Goal: Communication & Community: Connect with others

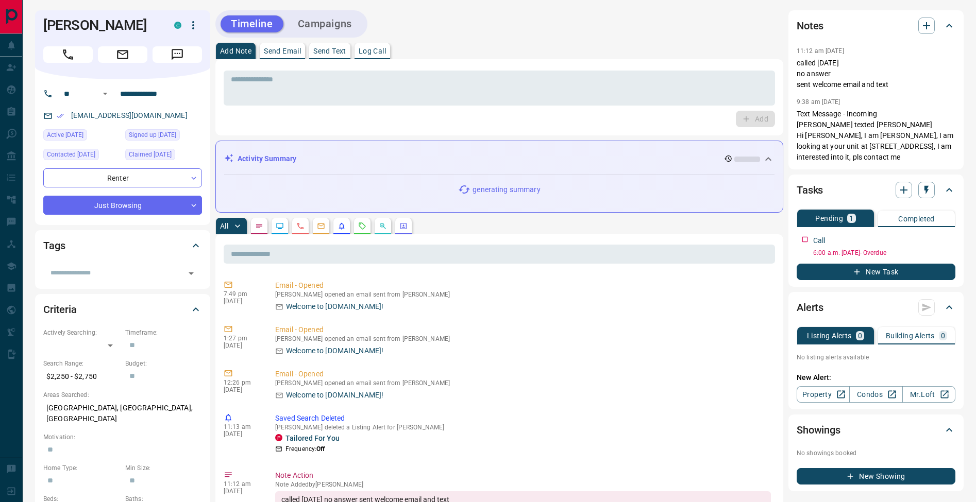
click at [341, 49] on p "Send Text" at bounding box center [329, 50] width 33 height 7
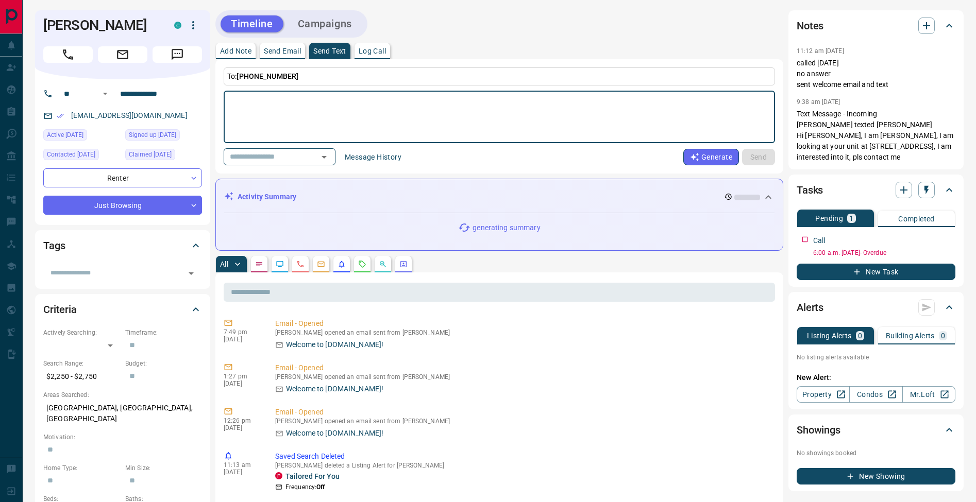
click at [366, 163] on button "Message History" at bounding box center [372, 157] width 69 height 16
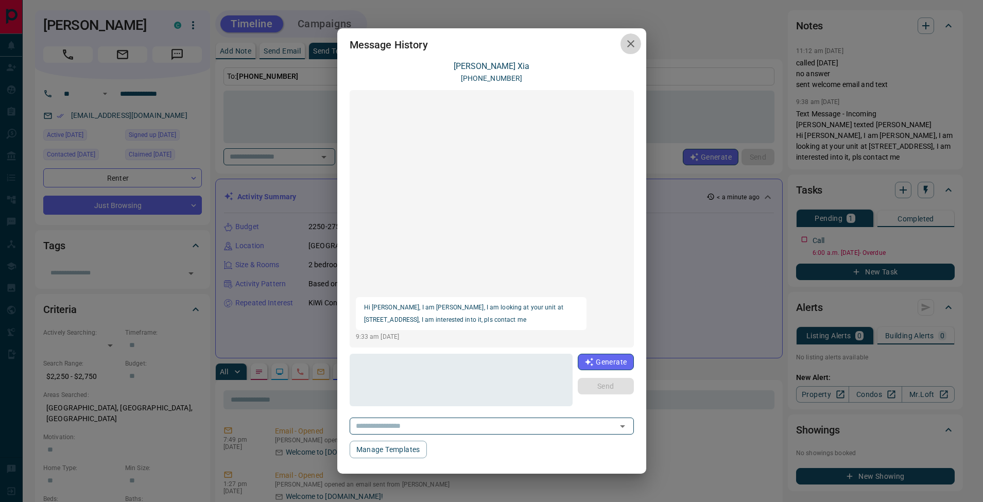
click at [632, 45] on icon "button" at bounding box center [630, 43] width 7 height 7
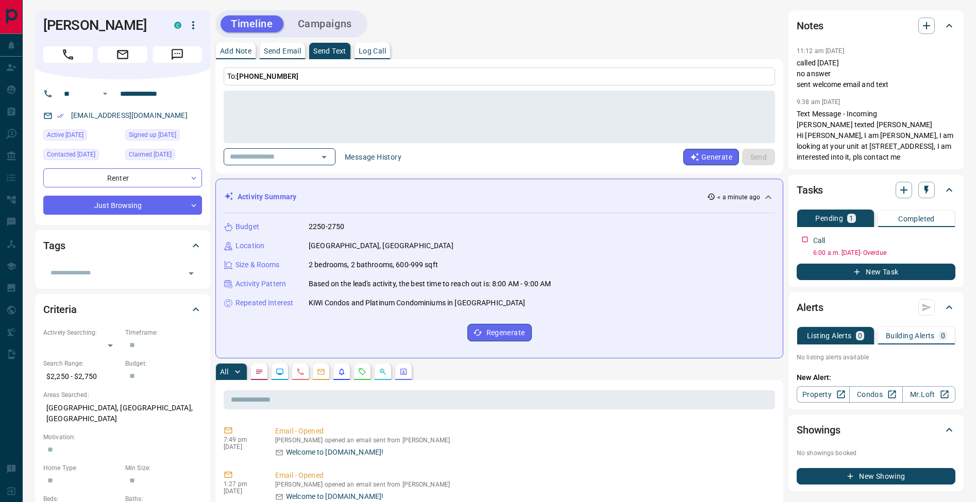
click at [241, 49] on p "Add Note" at bounding box center [235, 50] width 31 height 7
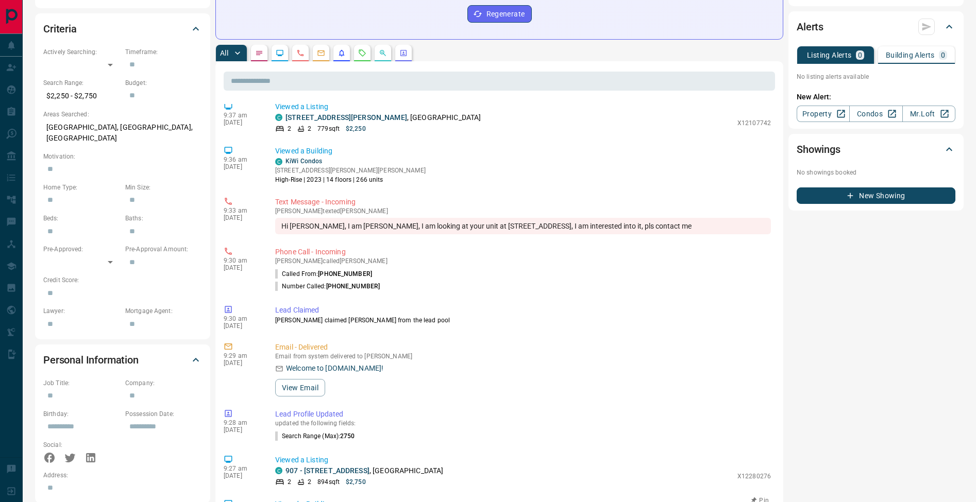
scroll to position [283, 0]
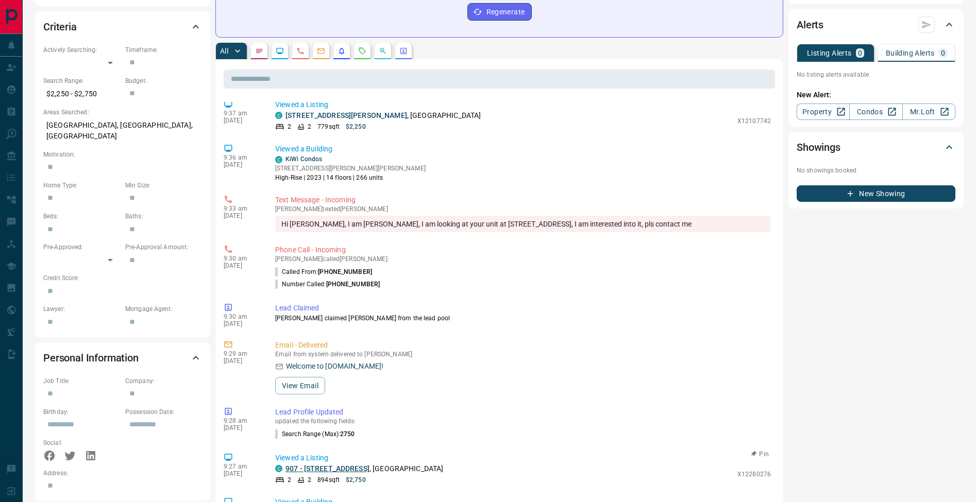
click at [332, 465] on link "907 - [STREET_ADDRESS]" at bounding box center [327, 469] width 84 height 8
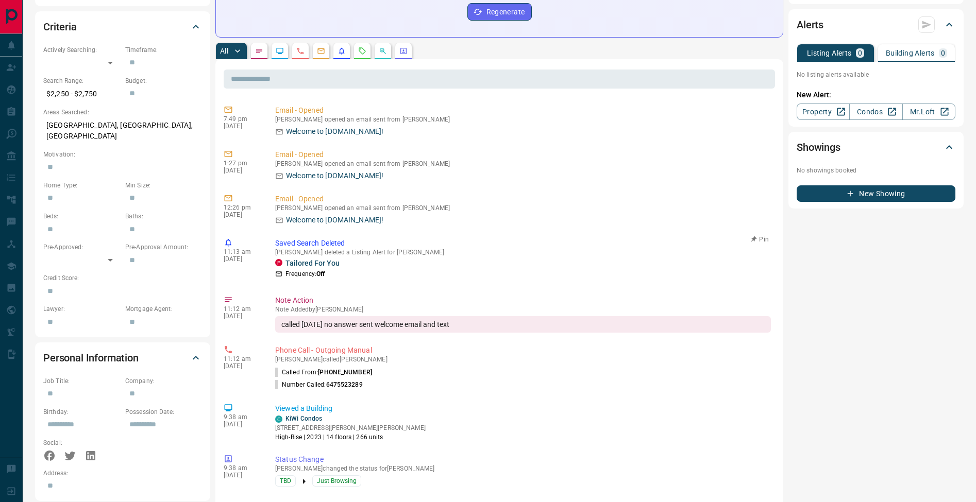
scroll to position [0, 0]
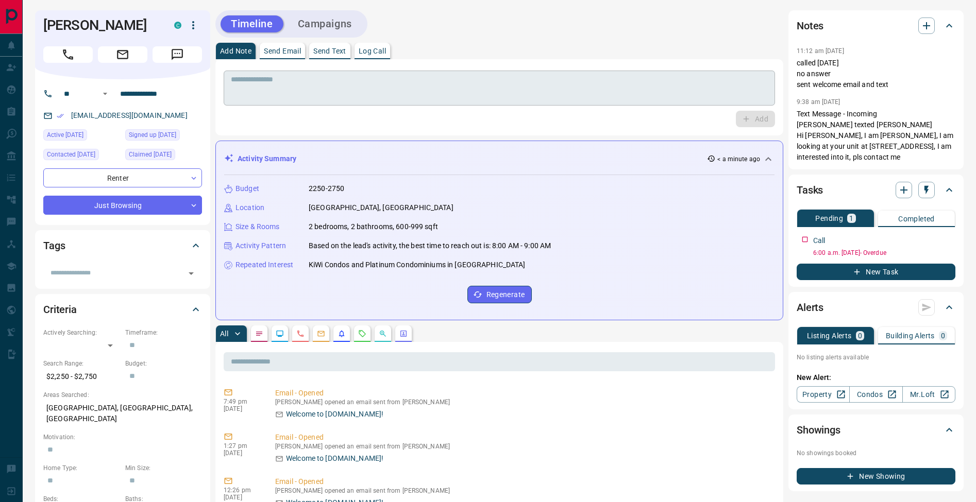
click at [317, 103] on div "* ​" at bounding box center [499, 88] width 551 height 35
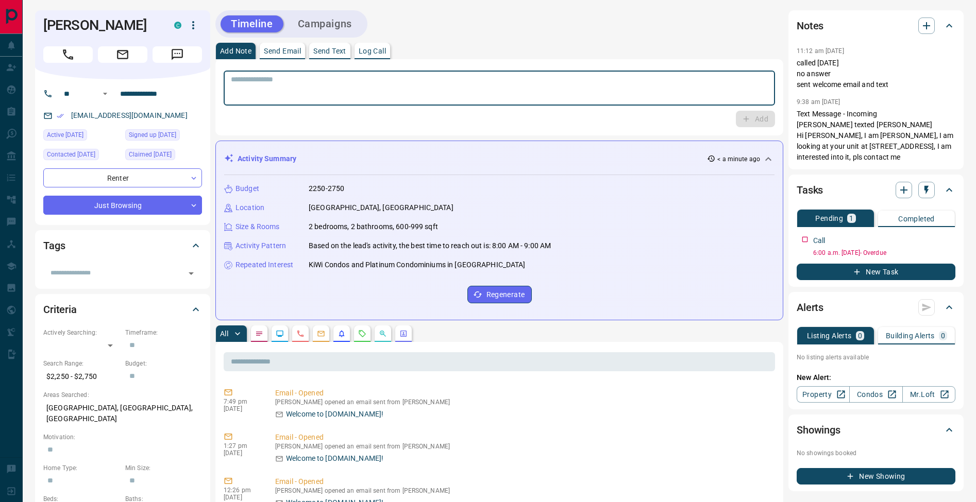
click at [390, 49] on button "Log Call" at bounding box center [372, 51] width 36 height 16
click at [761, 116] on button "Log Call" at bounding box center [754, 119] width 41 height 16
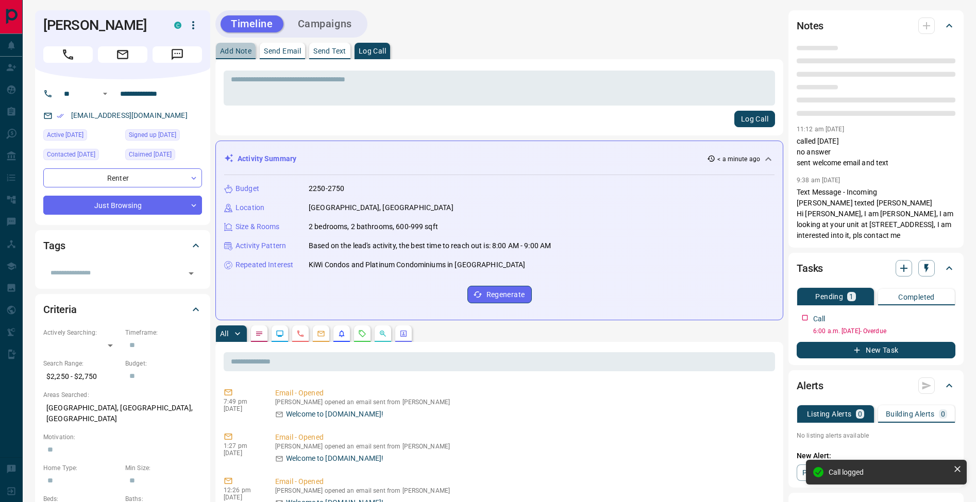
click at [229, 46] on button "Add Note" at bounding box center [236, 51] width 40 height 16
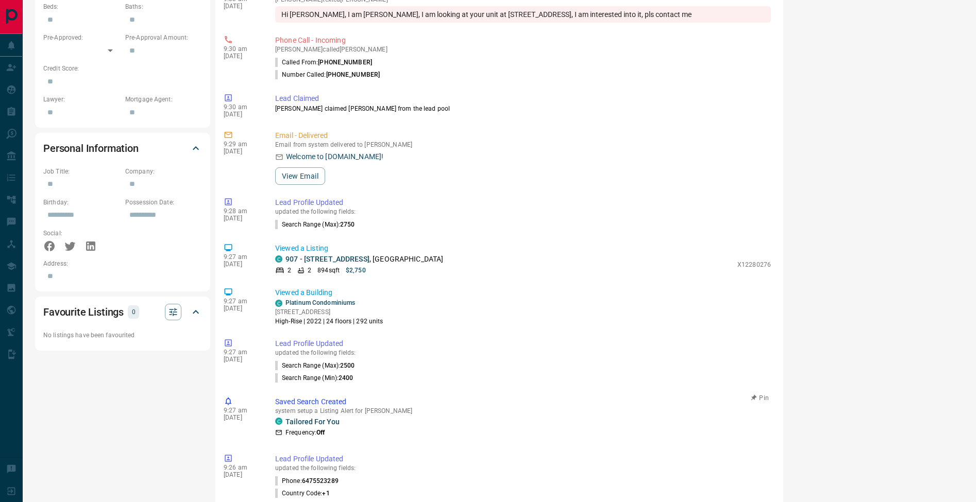
scroll to position [521, 0]
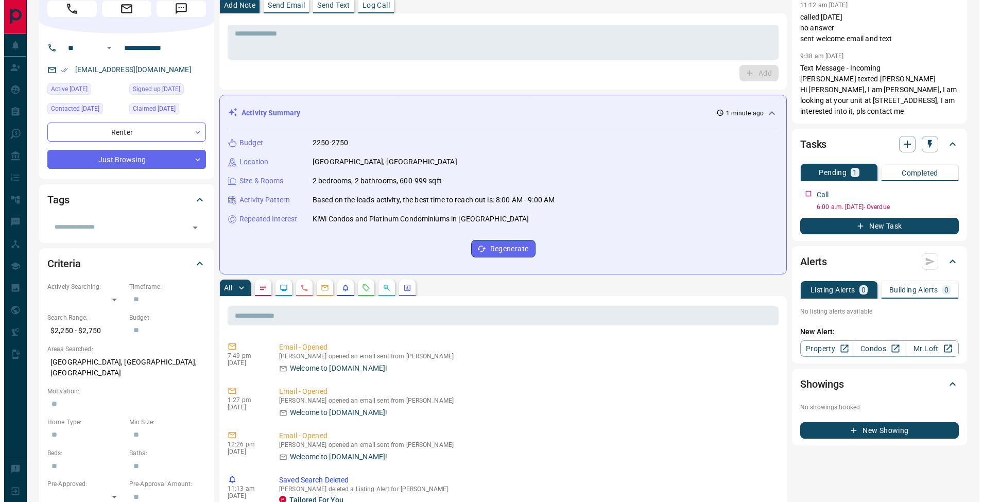
scroll to position [0, 0]
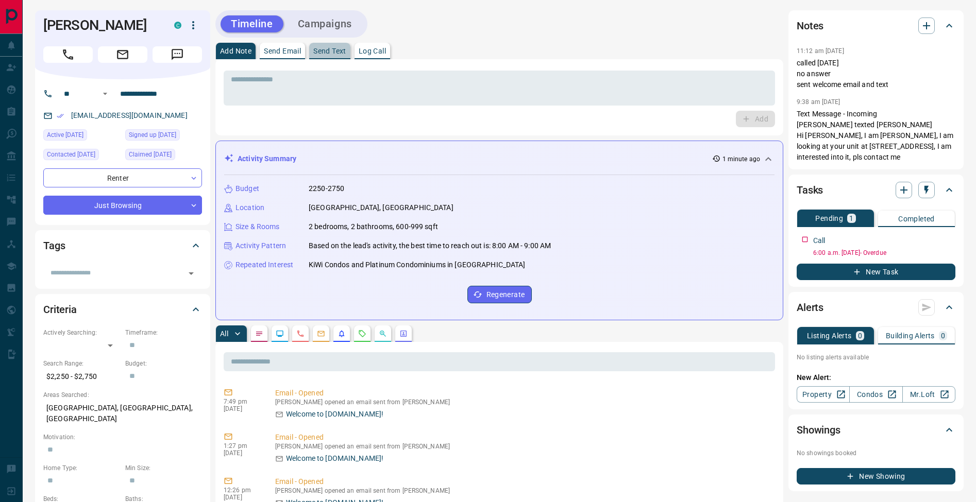
click at [337, 49] on p "Send Text" at bounding box center [329, 50] width 33 height 7
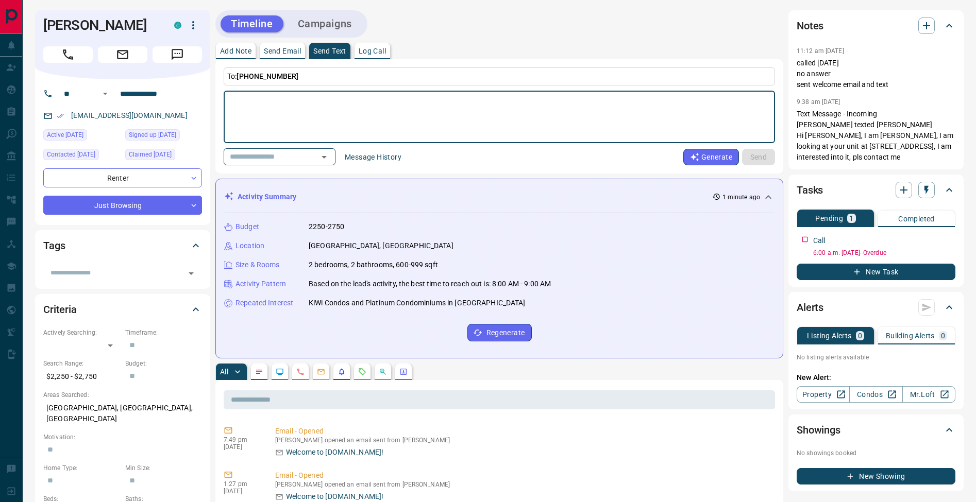
click at [375, 162] on button "Message History" at bounding box center [372, 157] width 69 height 16
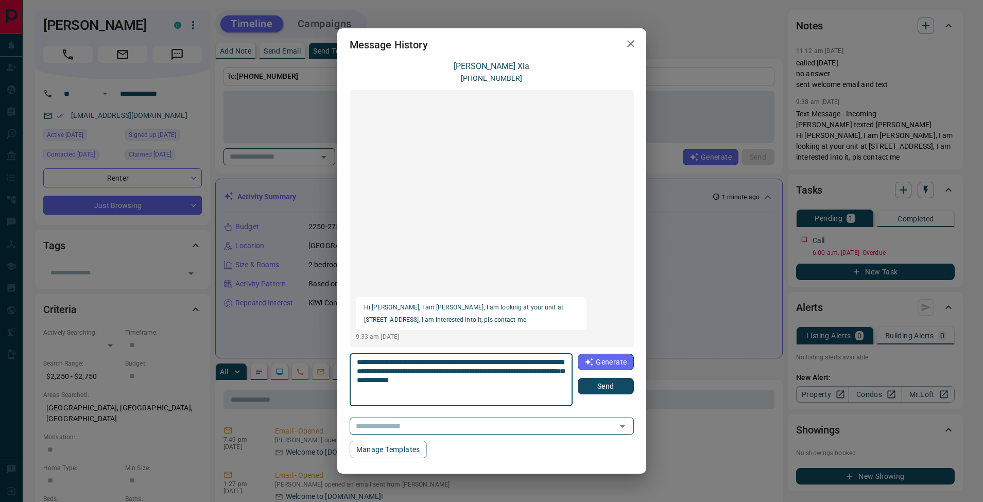
type textarea "**********"
click at [610, 387] on button "Send" at bounding box center [606, 386] width 56 height 16
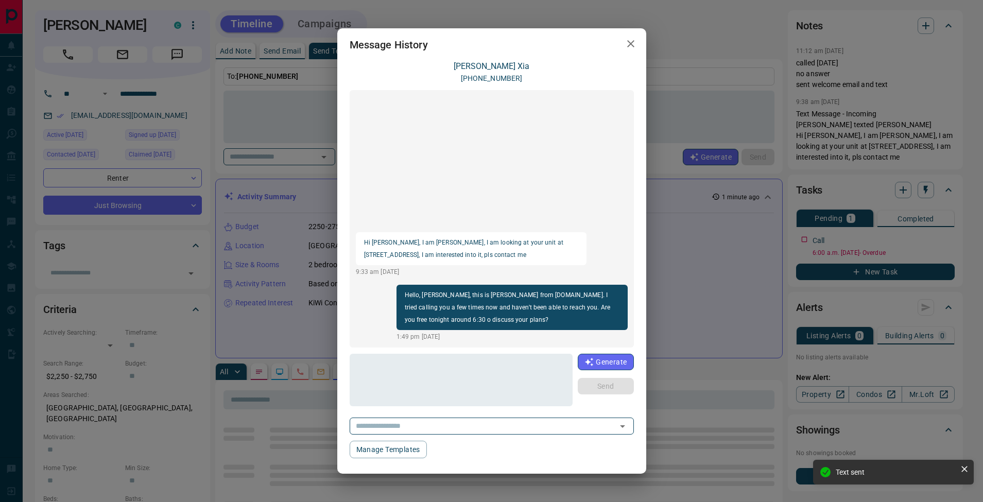
click at [638, 47] on button "button" at bounding box center [631, 43] width 21 height 21
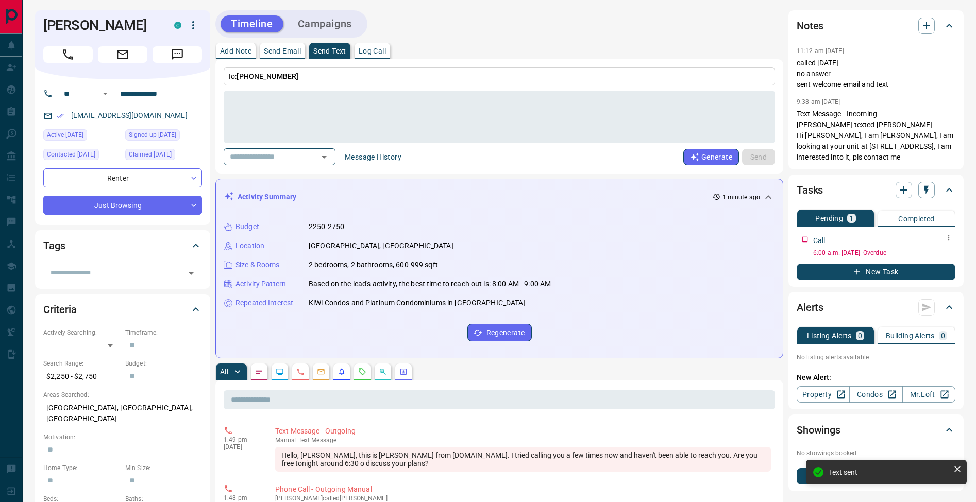
click at [950, 239] on icon "button" at bounding box center [948, 238] width 8 height 8
click at [943, 252] on li "Edit" at bounding box center [931, 257] width 45 height 15
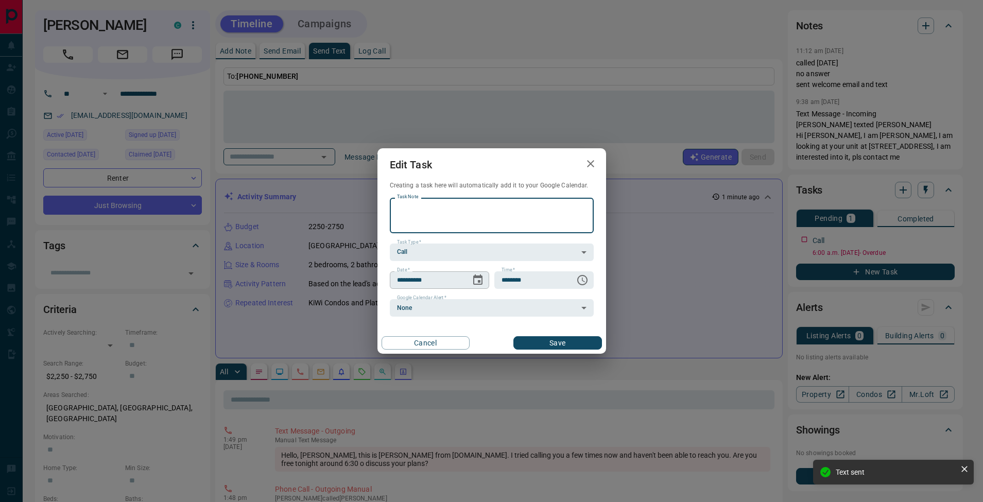
click at [481, 285] on icon "Choose date, selected date is Aug 18, 2025" at bounding box center [478, 280] width 12 height 12
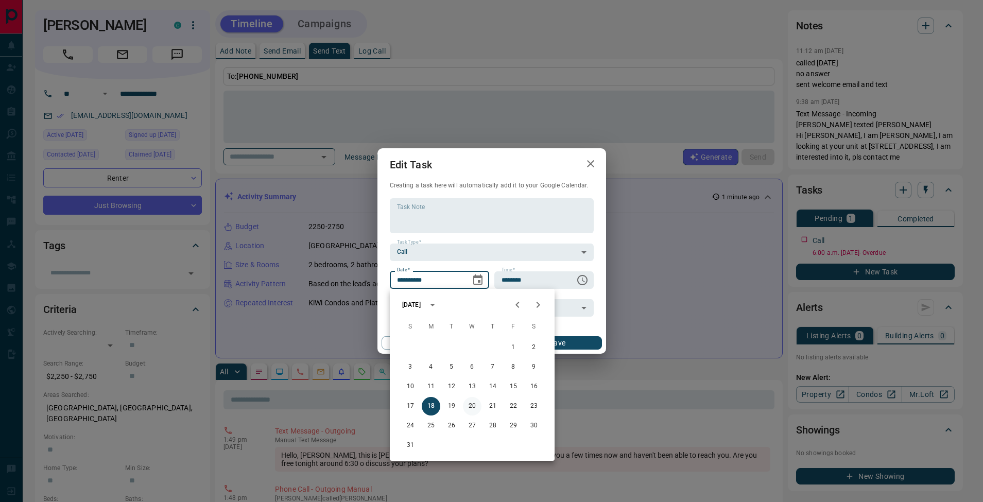
click at [474, 409] on button "20" at bounding box center [472, 406] width 19 height 19
type input "**********"
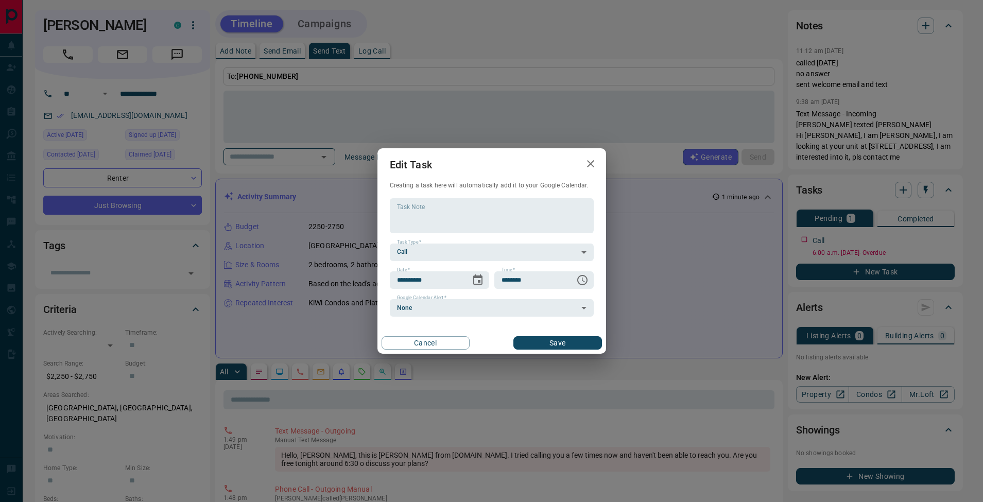
click at [560, 335] on div "Cancel Save" at bounding box center [492, 343] width 229 height 22
click at [564, 343] on button "Save" at bounding box center [558, 342] width 88 height 13
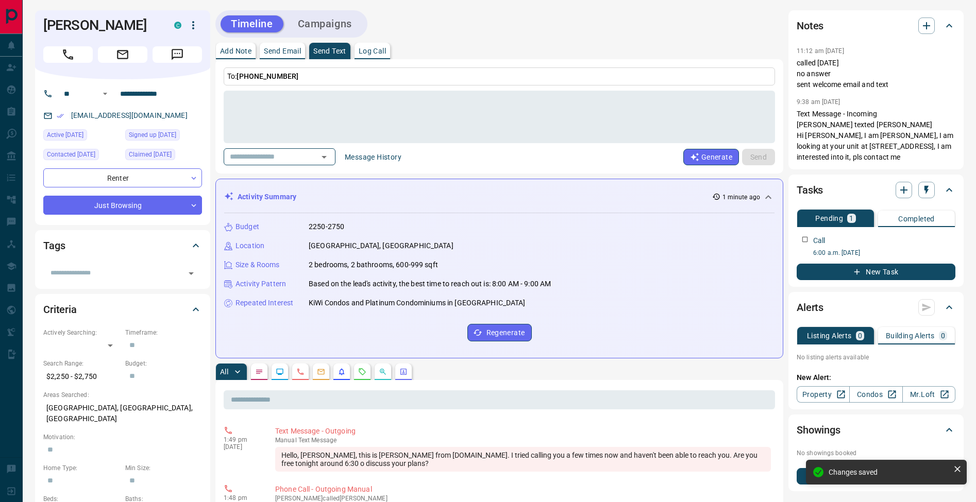
click at [245, 49] on p "Add Note" at bounding box center [235, 50] width 31 height 7
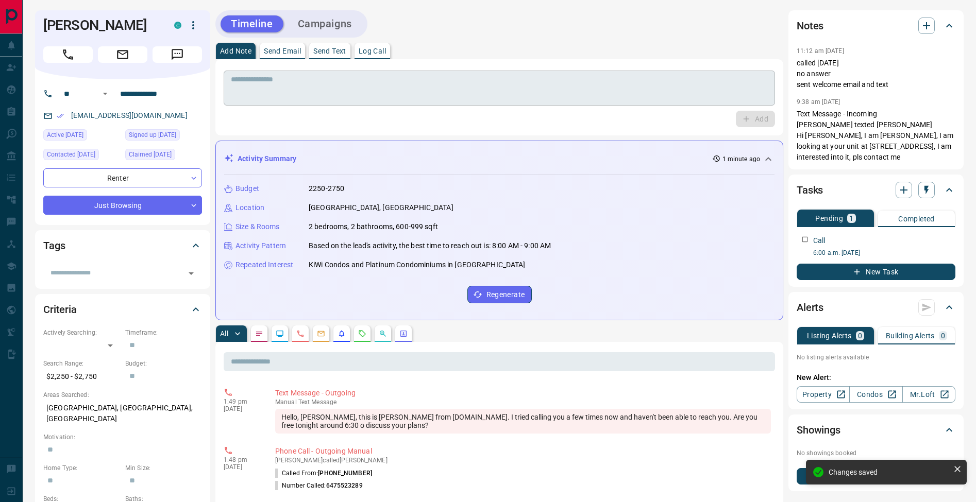
click at [269, 92] on textarea at bounding box center [499, 88] width 537 height 26
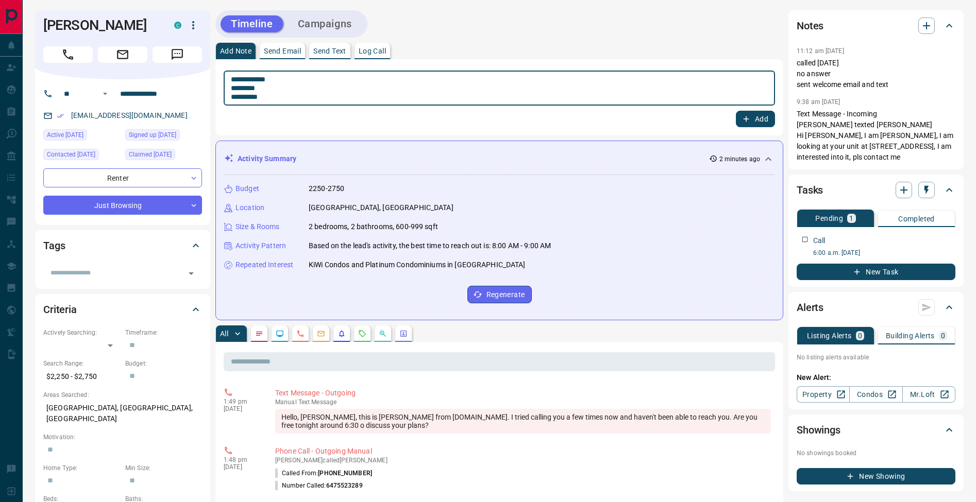
click at [235, 90] on textarea "**********" at bounding box center [499, 88] width 537 height 26
type textarea "**********"
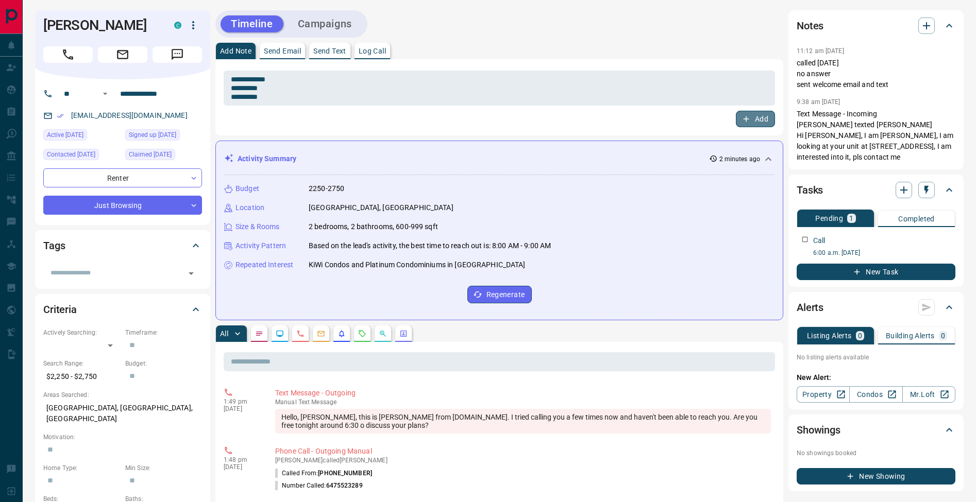
click at [751, 120] on button "Add" at bounding box center [755, 119] width 39 height 16
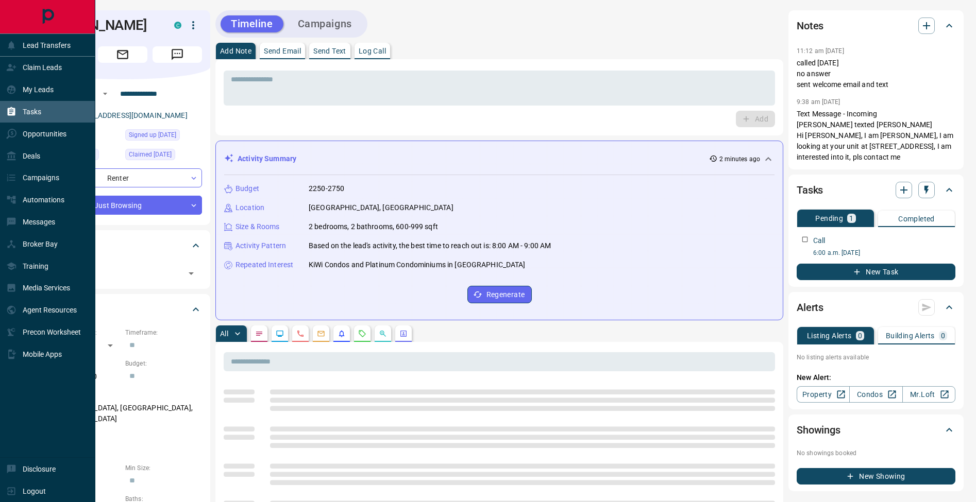
click at [19, 115] on div "Tasks" at bounding box center [23, 112] width 35 height 17
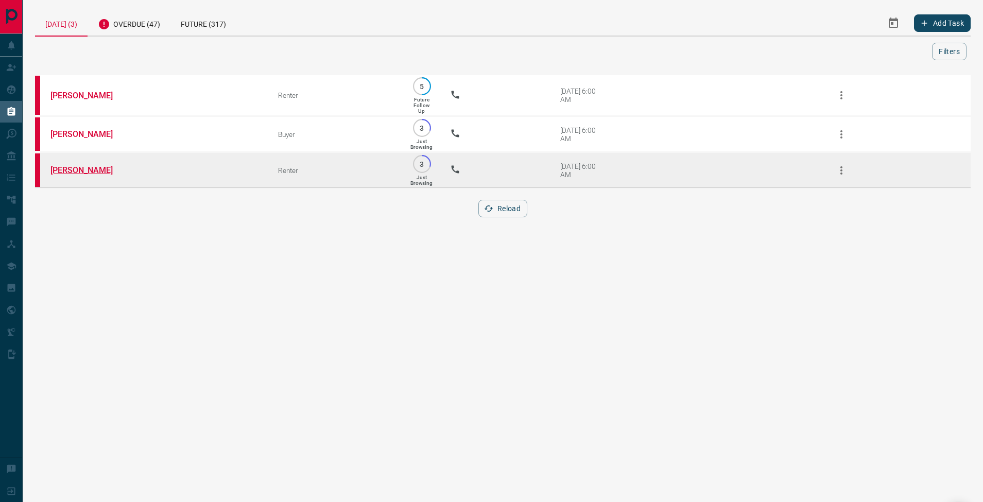
click at [96, 175] on link "[PERSON_NAME]" at bounding box center [88, 170] width 77 height 10
